Goal: Task Accomplishment & Management: Use online tool/utility

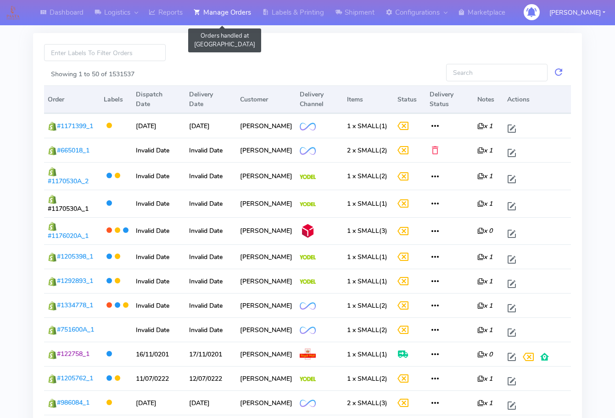
click at [239, 10] on link "Manage Orders" at bounding box center [222, 12] width 68 height 25
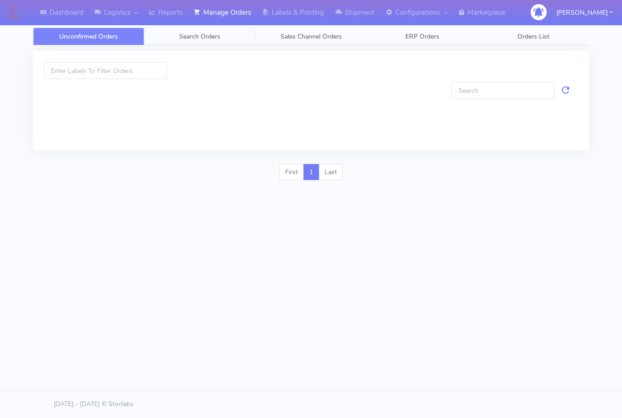
click at [221, 39] on link "Search Orders" at bounding box center [199, 37] width 111 height 18
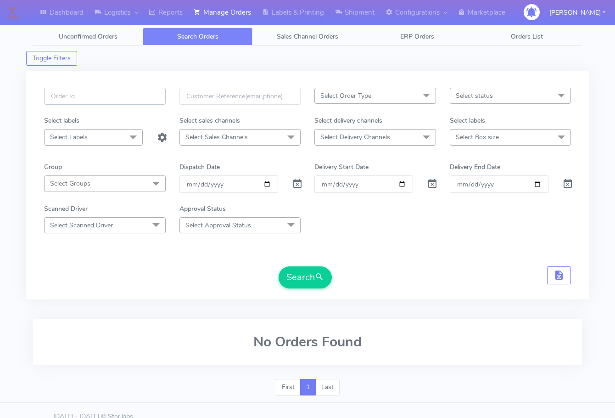
click at [95, 96] on input "text" at bounding box center [105, 96] width 122 height 17
paste input "1616611"
type input "1616611"
click at [299, 184] on span at bounding box center [297, 185] width 11 height 9
click at [106, 98] on input "1616611" at bounding box center [105, 96] width 122 height 17
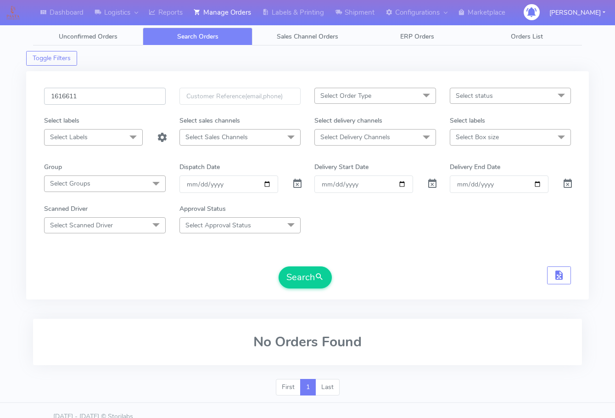
click at [279, 266] on button "Search" at bounding box center [305, 277] width 53 height 22
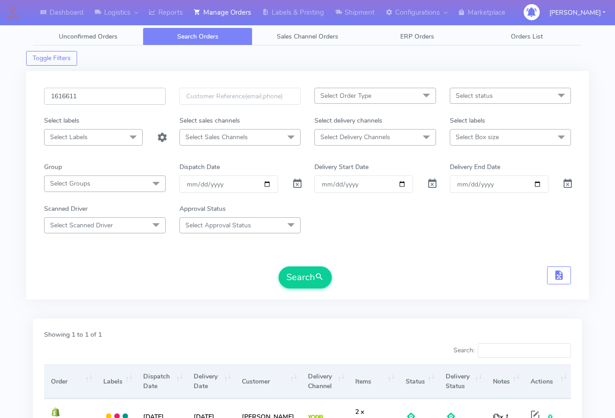
click at [95, 95] on input "1616611" at bounding box center [105, 96] width 122 height 17
paste input "765"
click at [279, 266] on button "Search" at bounding box center [305, 277] width 53 height 22
click at [109, 91] on input "1616765" at bounding box center [105, 96] width 122 height 17
paste input "801"
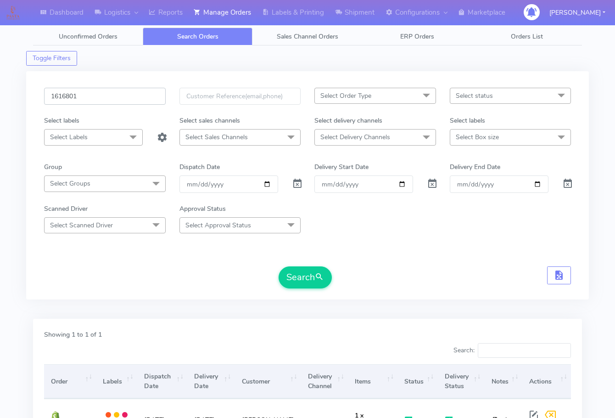
click at [279, 266] on button "Search" at bounding box center [305, 277] width 53 height 22
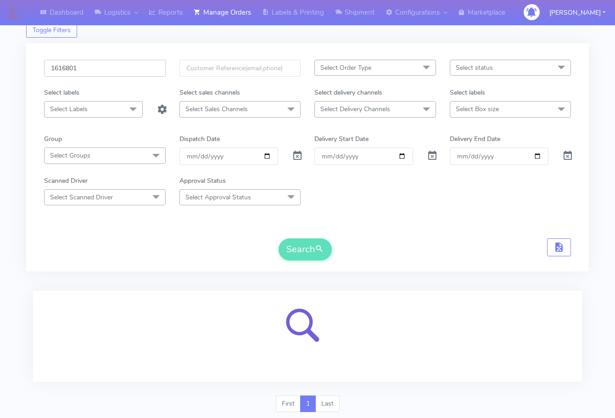
scroll to position [57, 0]
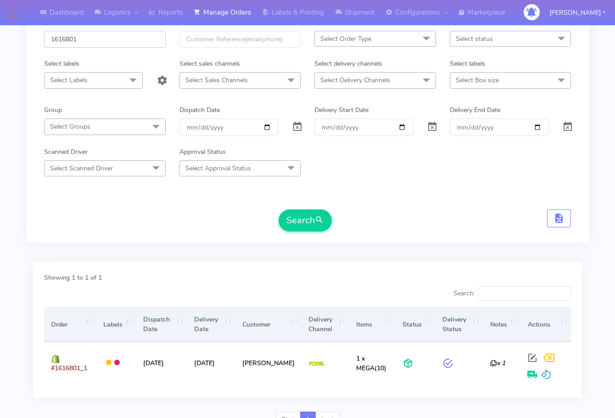
click at [117, 42] on input "1616801" at bounding box center [105, 39] width 122 height 17
paste input "625"
type input "1616625"
click at [279, 209] on button "Search" at bounding box center [305, 220] width 53 height 22
